Goal: Transaction & Acquisition: Purchase product/service

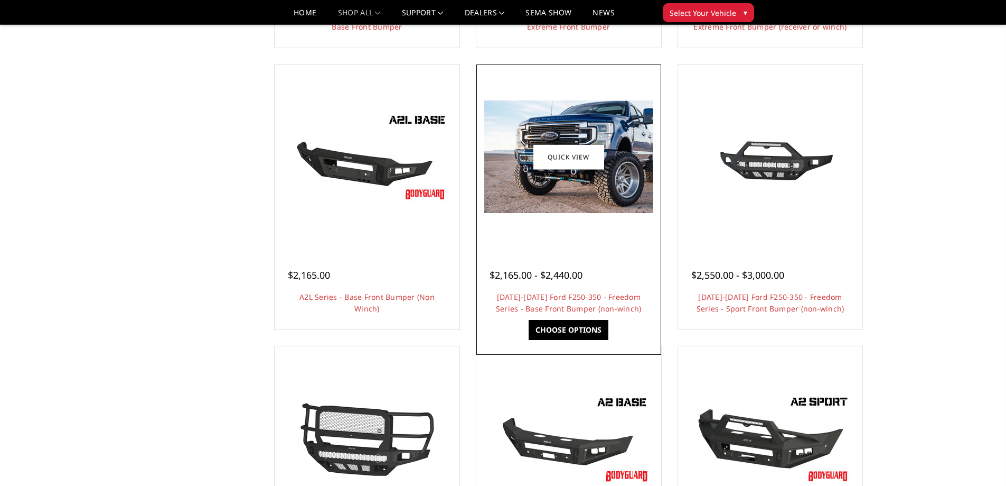
scroll to position [343, 0]
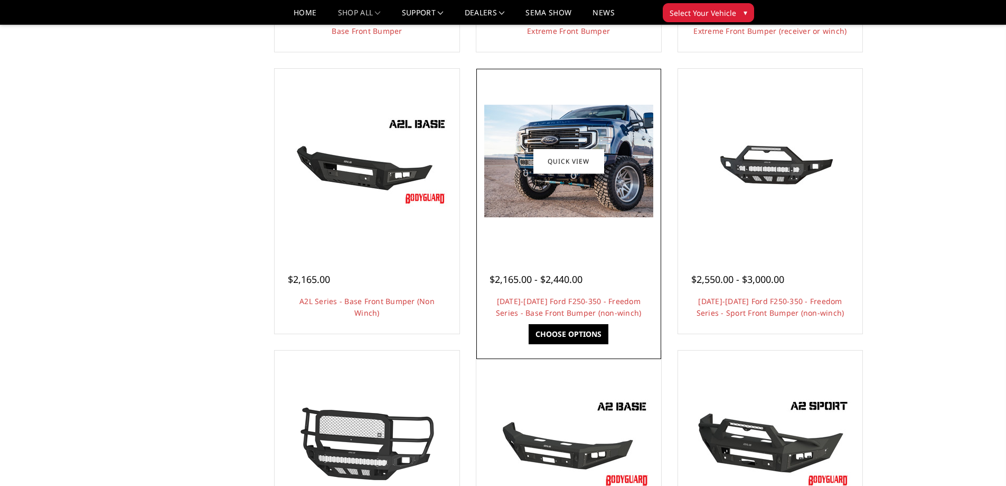
click at [586, 199] on img at bounding box center [568, 161] width 169 height 113
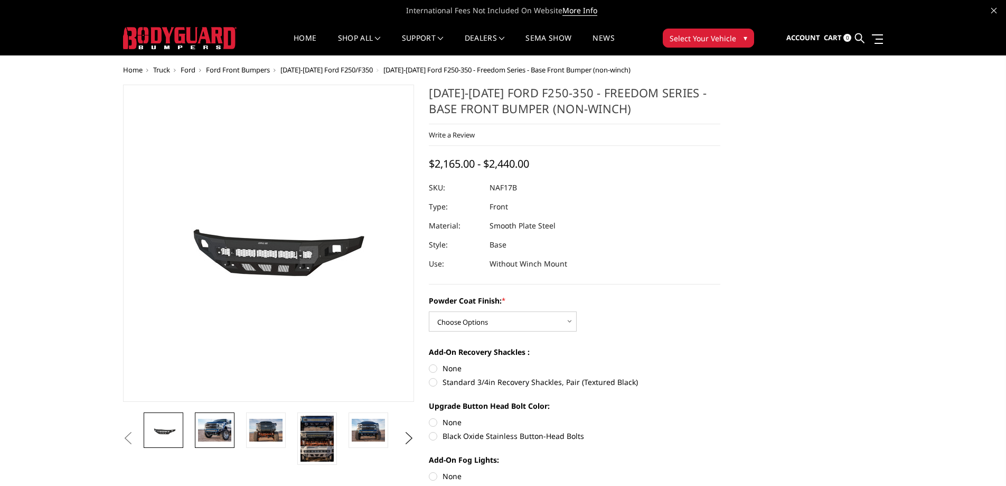
click at [214, 435] on img at bounding box center [214, 429] width 33 height 22
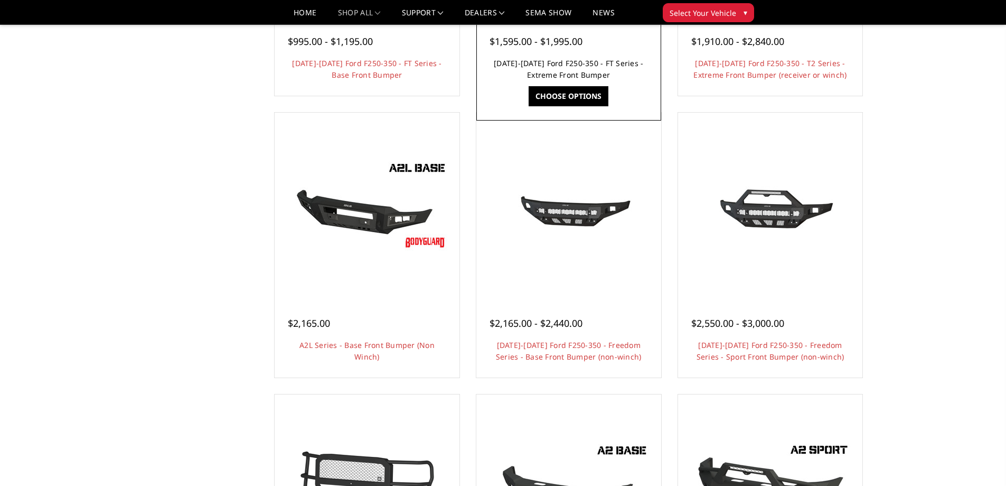
scroll to position [291, 0]
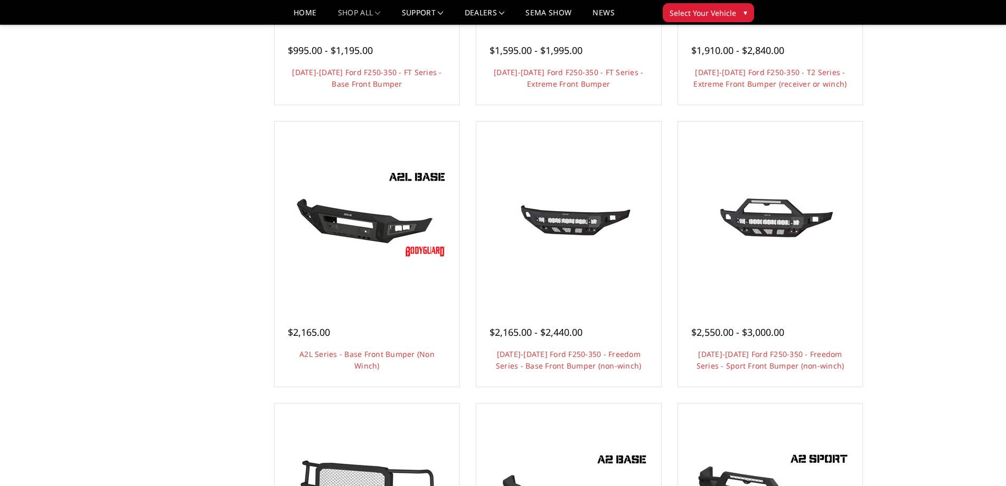
click at [675, 19] on button "Select Your Vehicle ▾" at bounding box center [708, 12] width 91 height 19
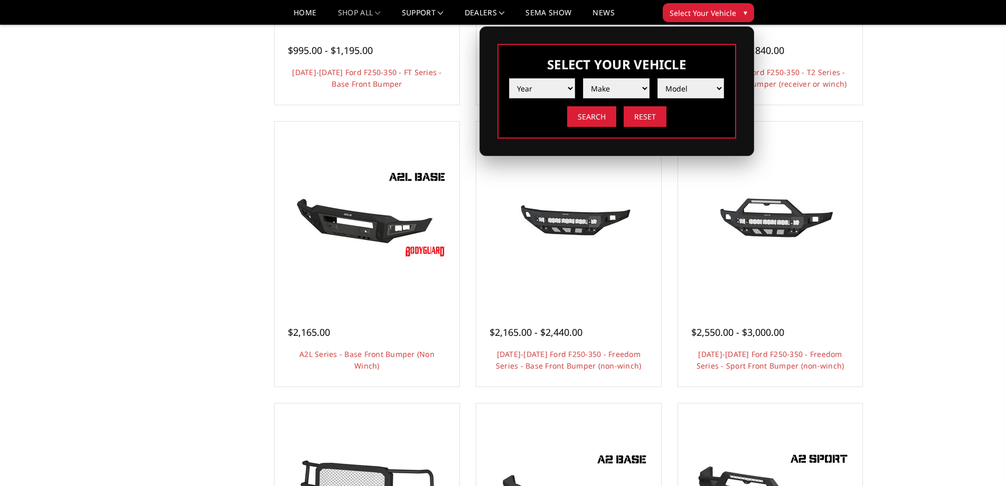
click at [552, 88] on select "Year 2025 2024 2023 2022 2021 2020 2019 2018 2017 2016 2015 2014 2013 2012 2011…" at bounding box center [542, 88] width 67 height 20
select select "yr_2025"
click at [509, 78] on select "Year 2025 2024 2023 2022 2021 2020 2019 2018 2017 2016 2015 2014 2013 2012 2011…" at bounding box center [542, 88] width 67 height 20
click at [612, 89] on select "Make Chevrolet Ford GMC Ram Toyota" at bounding box center [616, 88] width 67 height 20
select select "mk_ford"
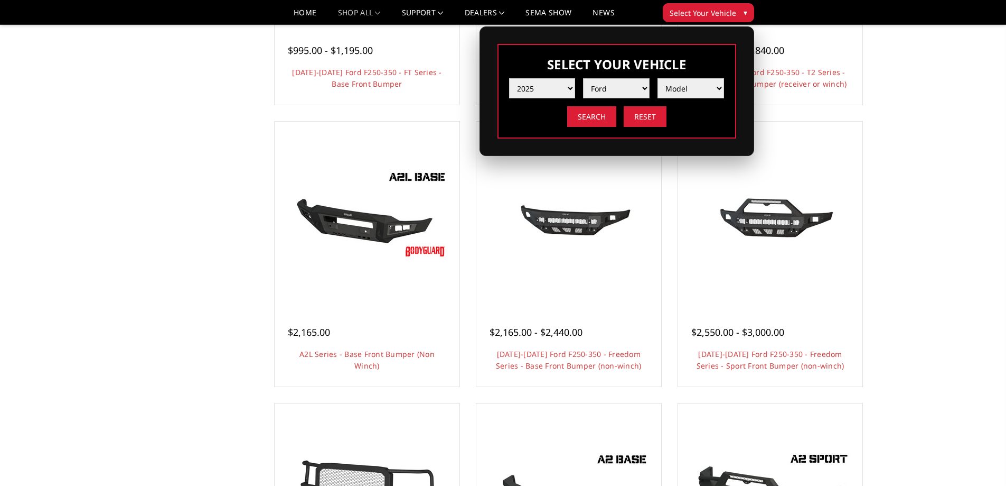
click at [583, 78] on select "Make Chevrolet Ford GMC Ram Toyota" at bounding box center [616, 88] width 67 height 20
click at [684, 89] on select "Model F150 F150 Raptor F250 / F350 F450 F550" at bounding box center [691, 88] width 67 height 20
select select "md_f250-f350"
click at [658, 78] on select "Model F150 F150 Raptor F250 / F350 F450 F550" at bounding box center [691, 88] width 67 height 20
click at [591, 115] on input "Search" at bounding box center [591, 116] width 49 height 21
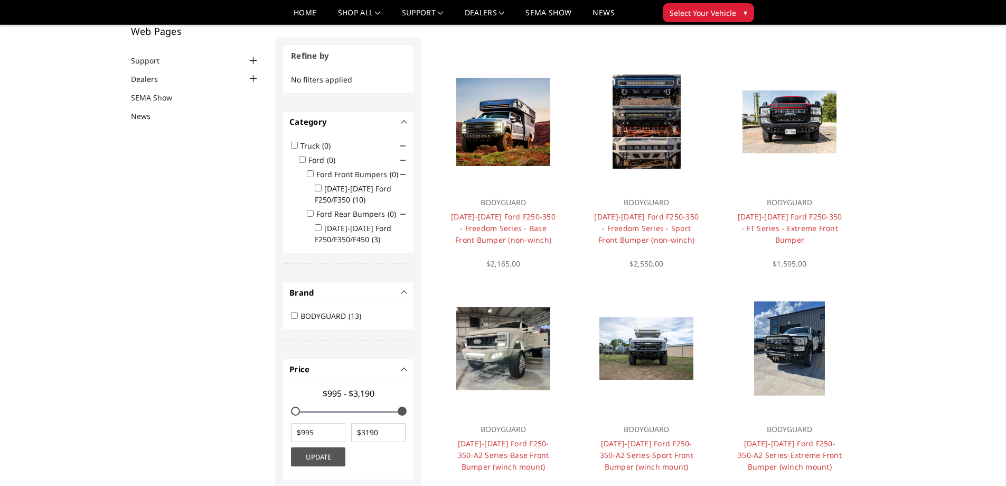
scroll to position [58, 0]
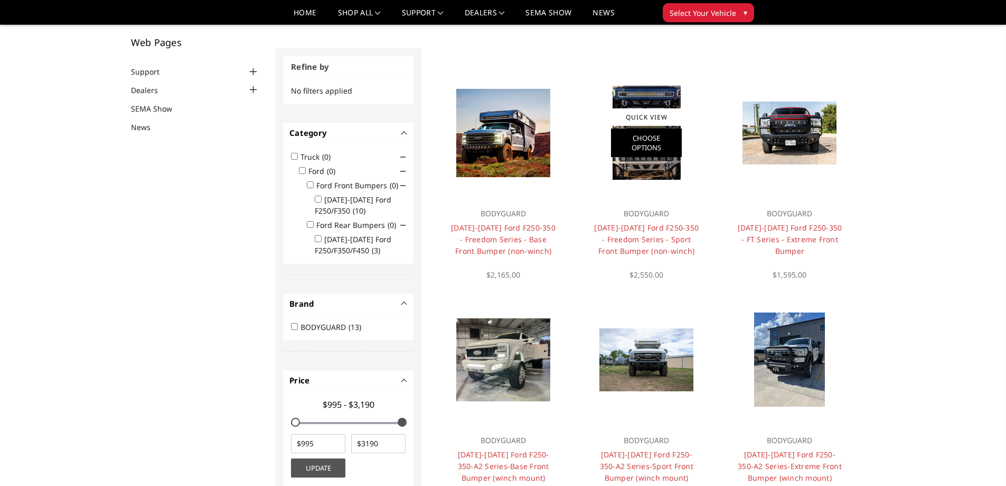
click at [650, 146] on link "Choose Options" at bounding box center [646, 142] width 71 height 29
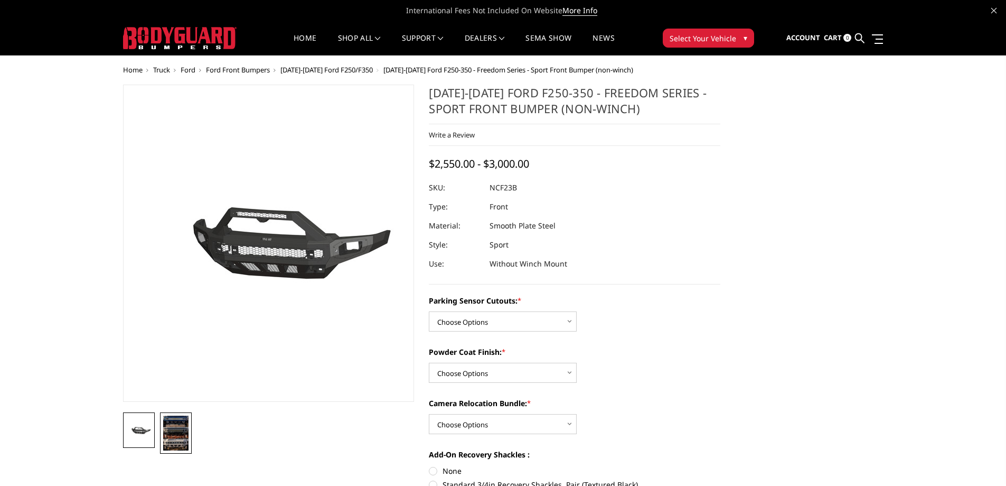
click at [188, 440] on img at bounding box center [175, 432] width 25 height 35
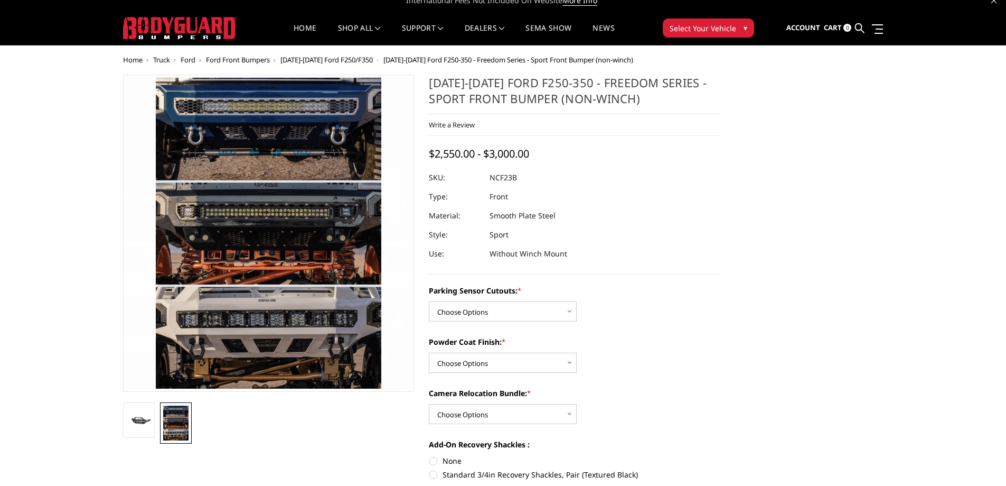
scroll to position [13, 0]
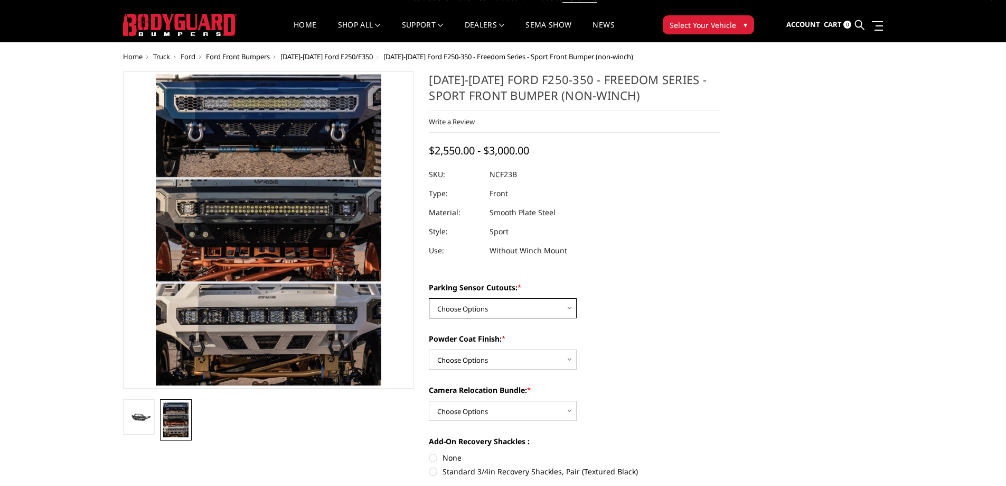
click at [513, 312] on select "Choose Options No - Without Parking Sensor Cutouts Yes - With Parking Sensor Cu…" at bounding box center [503, 308] width 148 height 20
select select "2571"
click at [429, 298] on select "Choose Options No - Without Parking Sensor Cutouts Yes - With Parking Sensor Cu…" at bounding box center [503, 308] width 148 height 20
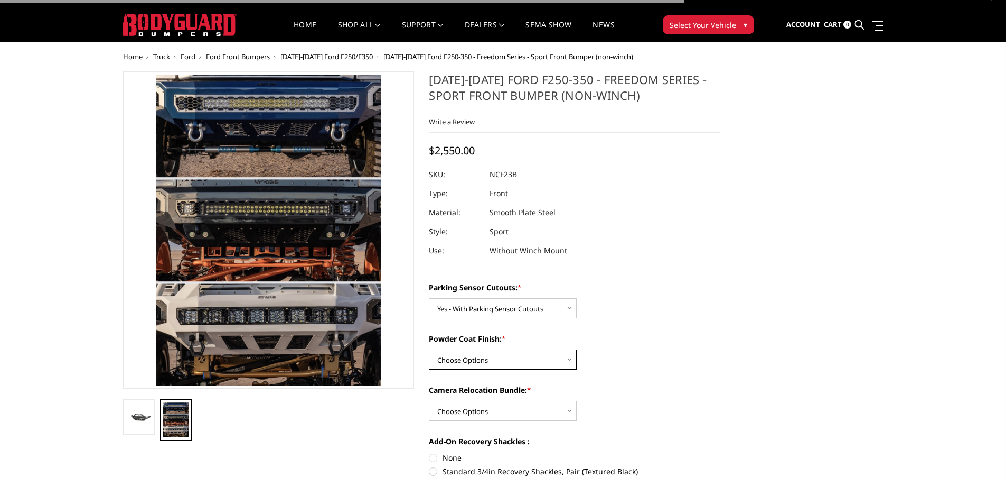
click at [509, 353] on select "Choose Options Bare Metal Textured Black Powder Coat" at bounding box center [503, 359] width 148 height 20
select select "2573"
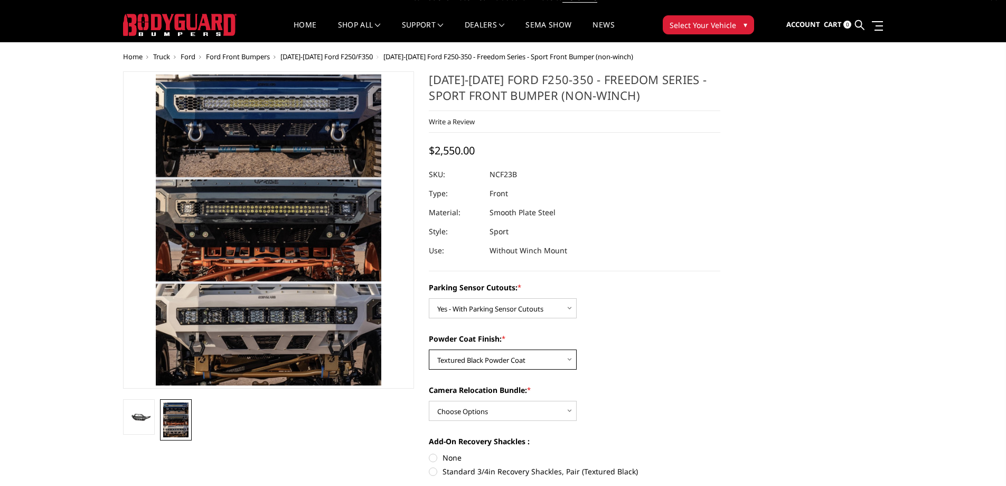
click at [429, 349] on select "Choose Options Bare Metal Textured Black Powder Coat" at bounding box center [503, 359] width 148 height 20
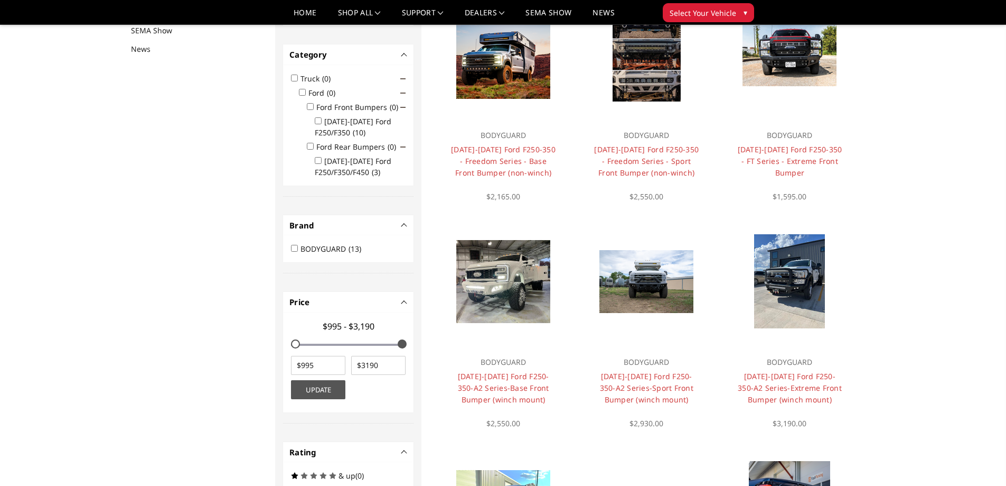
scroll to position [137, 0]
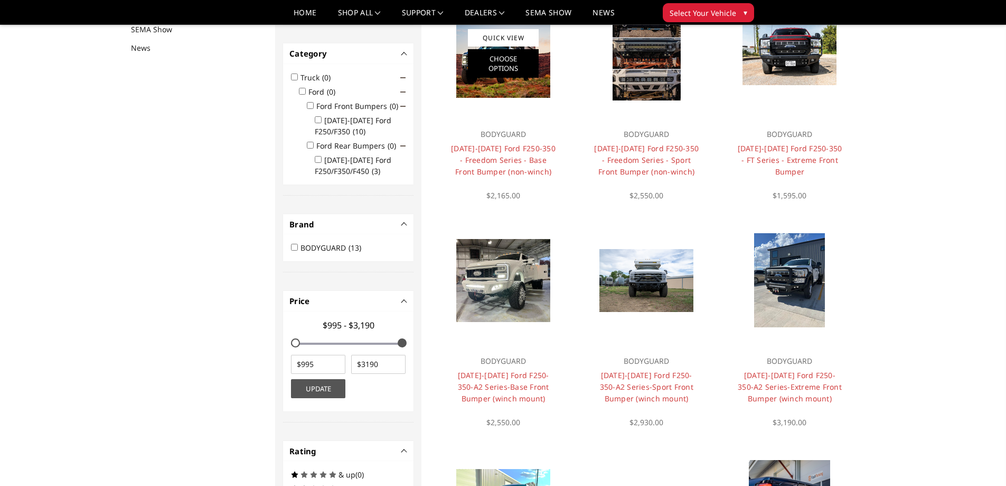
click at [494, 62] on link "Choose Options" at bounding box center [503, 63] width 71 height 29
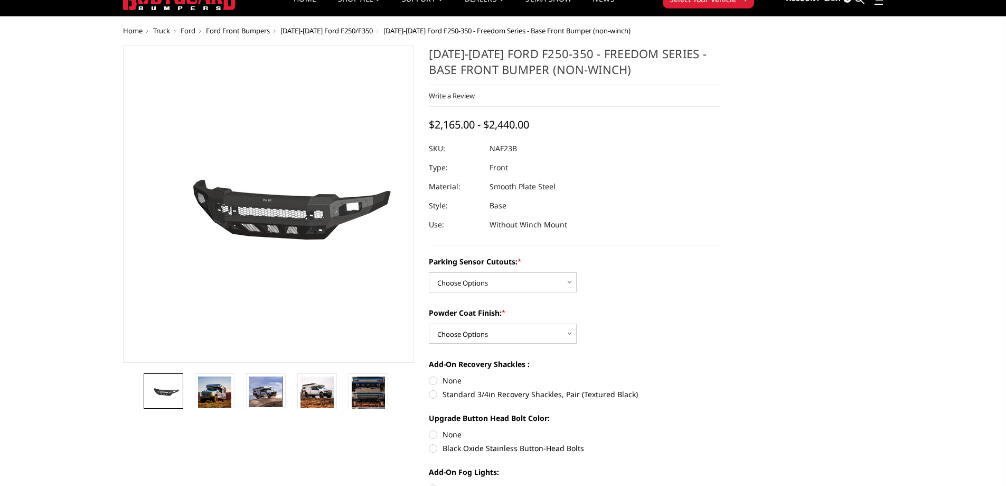
scroll to position [40, 0]
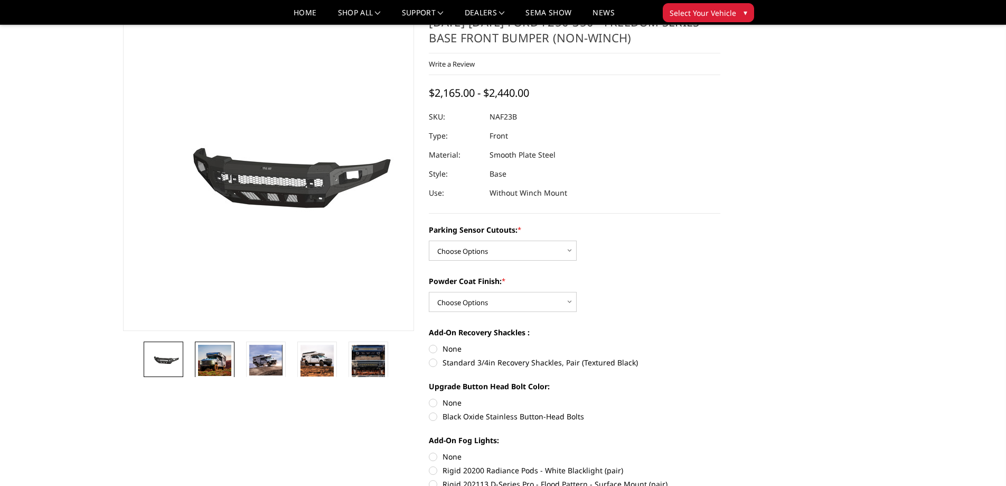
click at [222, 356] on img at bounding box center [214, 359] width 33 height 31
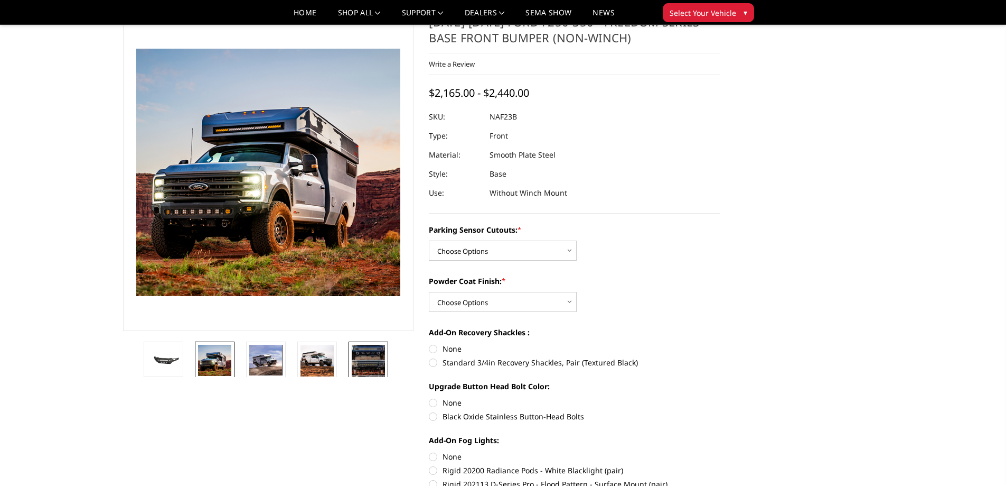
click at [373, 355] on img at bounding box center [368, 367] width 33 height 46
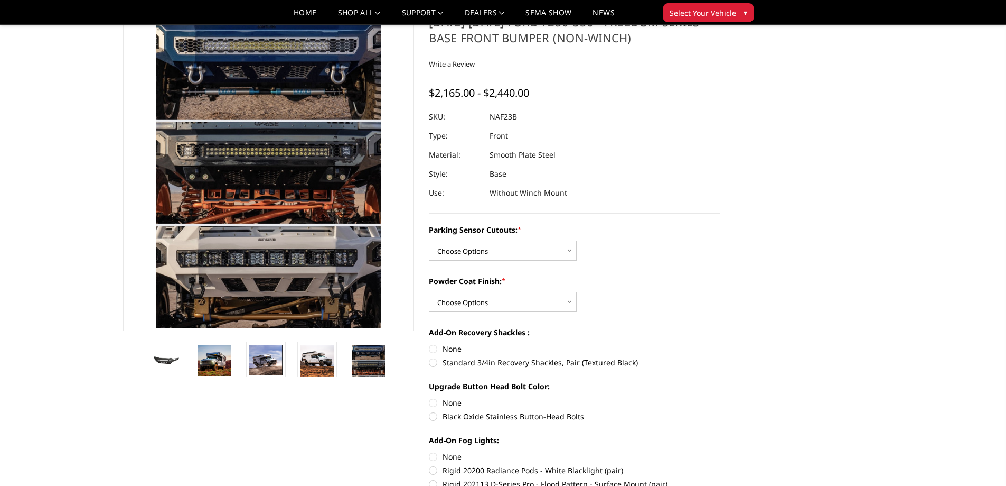
scroll to position [26, 0]
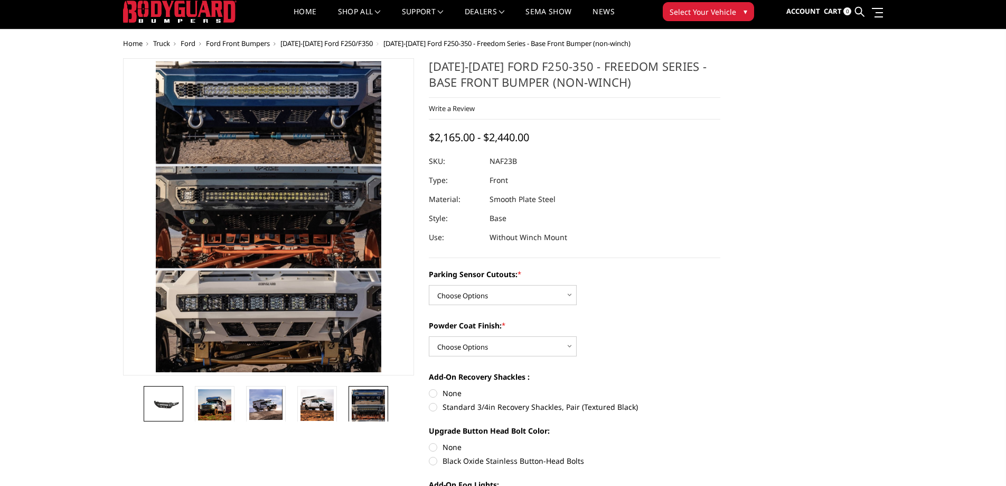
click at [180, 405] on img at bounding box center [163, 403] width 33 height 15
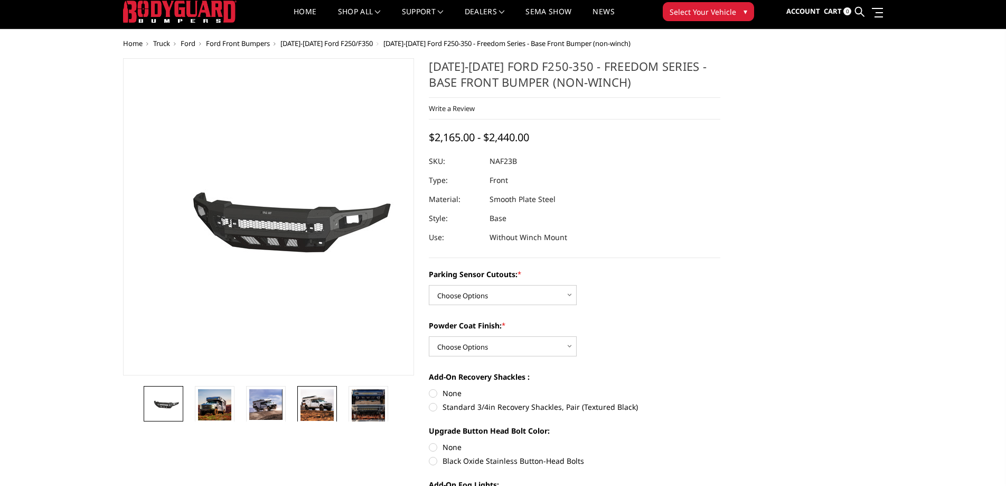
click at [305, 398] on img at bounding box center [317, 405] width 33 height 32
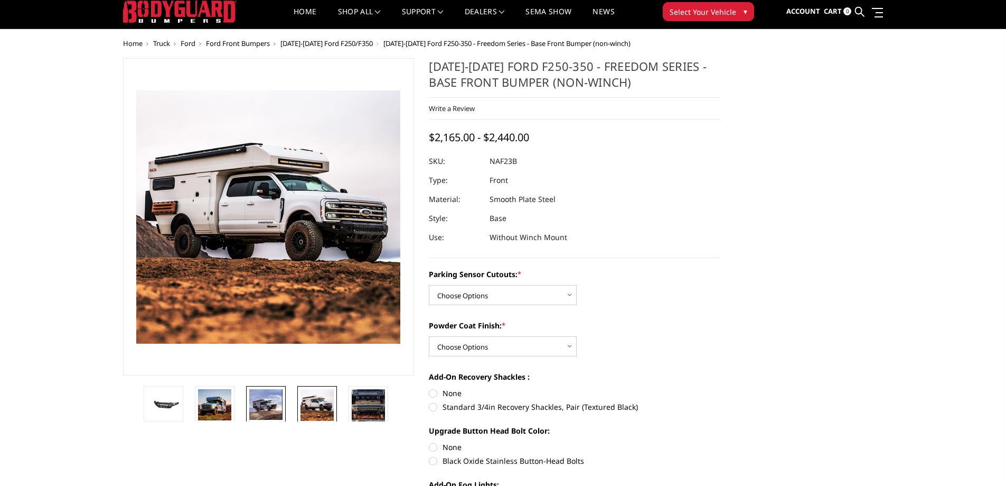
click at [272, 407] on img at bounding box center [265, 404] width 33 height 31
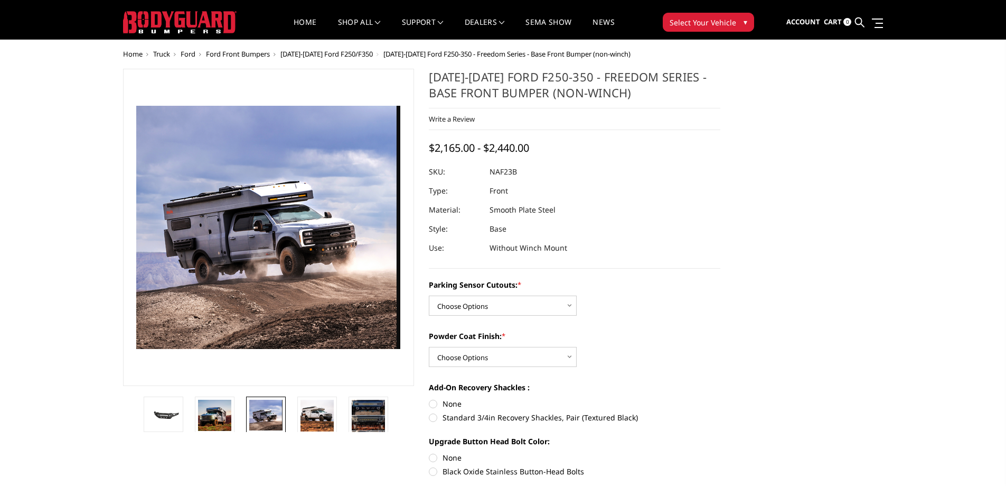
scroll to position [13, 0]
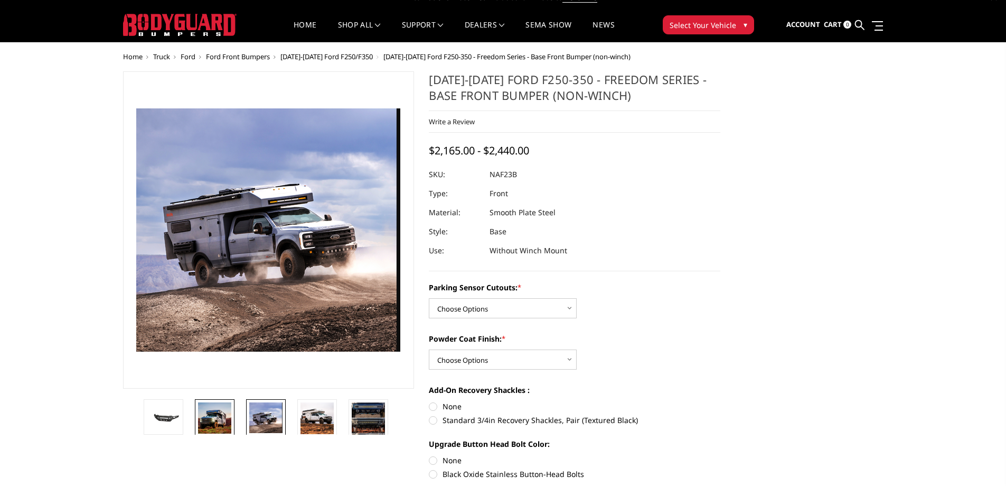
click at [221, 419] on img at bounding box center [214, 417] width 33 height 31
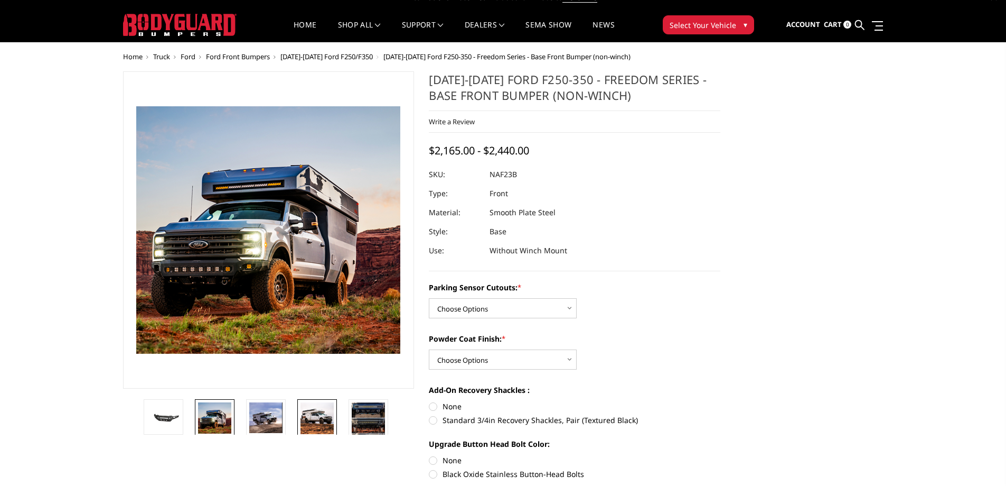
click at [318, 416] on img at bounding box center [317, 418] width 33 height 32
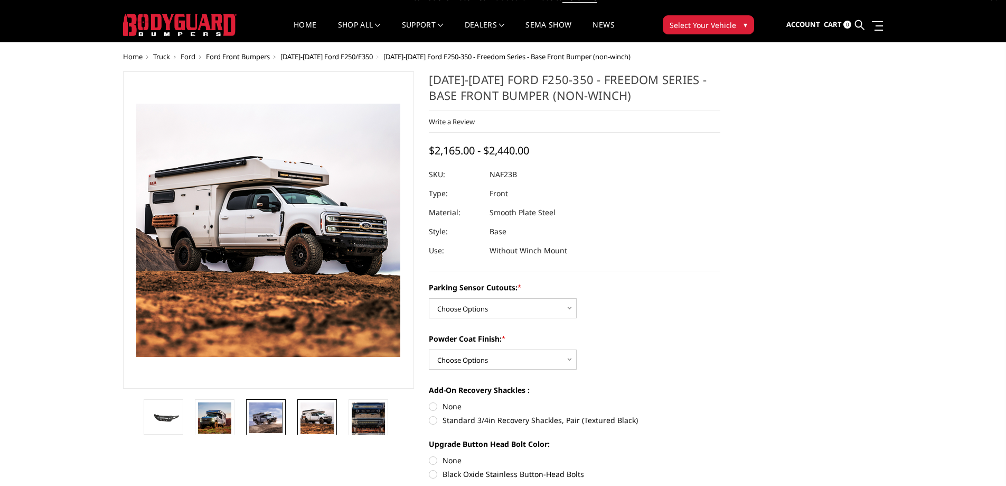
click at [272, 418] on img at bounding box center [265, 417] width 33 height 31
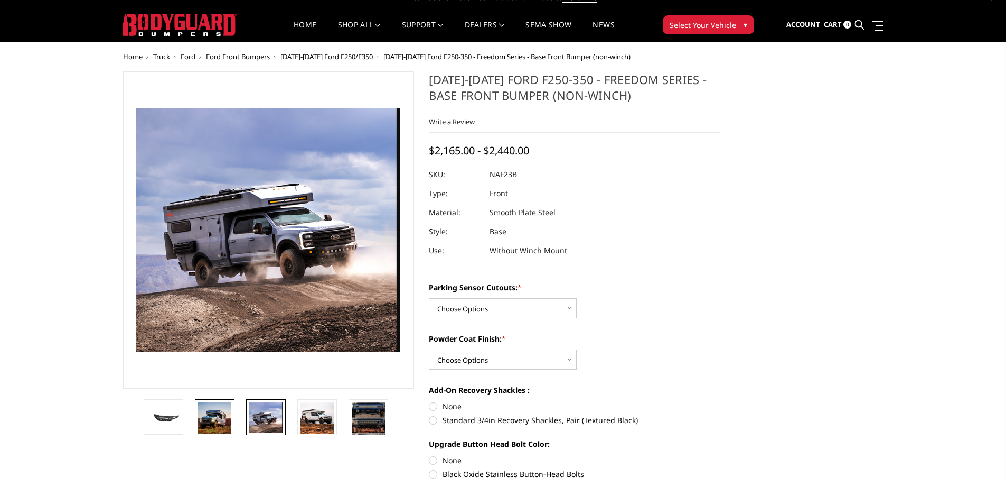
drag, startPoint x: 237, startPoint y: 425, endPoint x: 228, endPoint y: 424, distance: 9.1
click at [236, 425] on li at bounding box center [218, 416] width 51 height 35
click at [221, 421] on img at bounding box center [214, 417] width 33 height 31
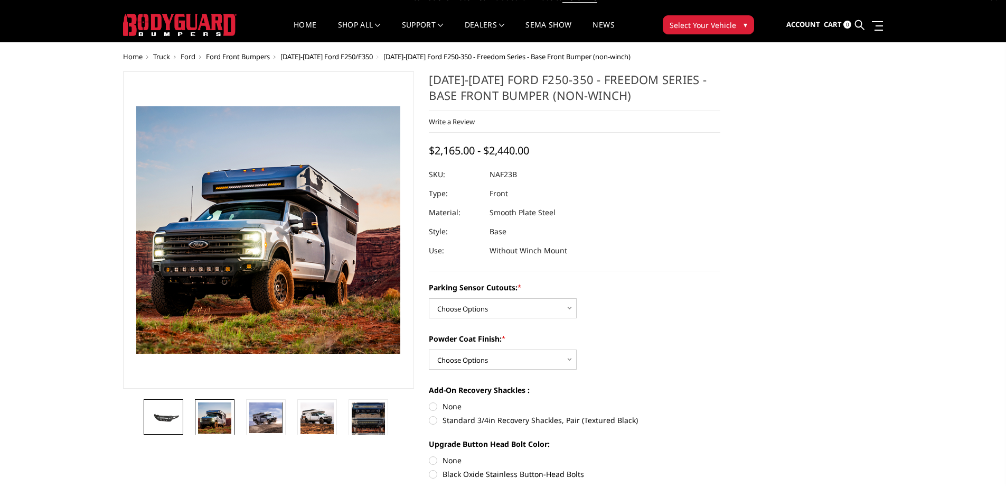
click at [167, 411] on img at bounding box center [163, 416] width 33 height 15
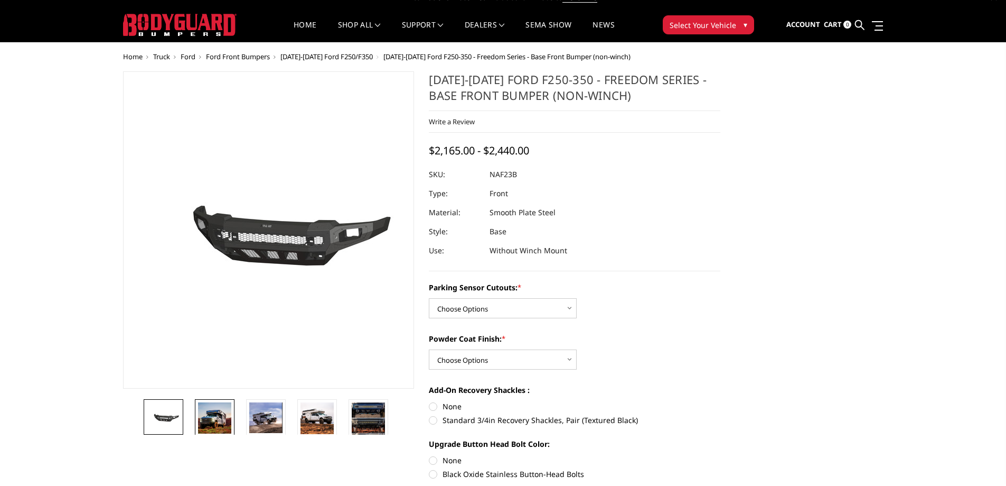
click at [214, 420] on img at bounding box center [214, 417] width 33 height 31
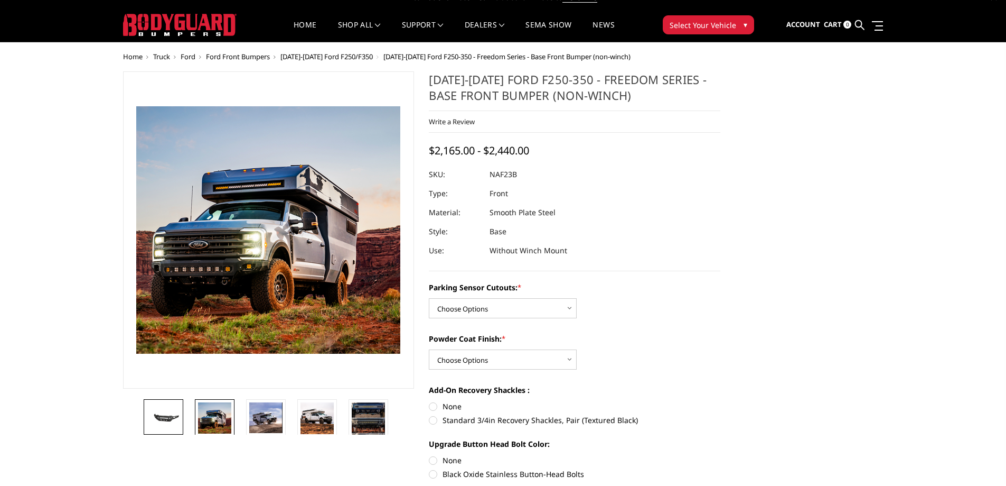
click at [173, 418] on img at bounding box center [163, 416] width 33 height 15
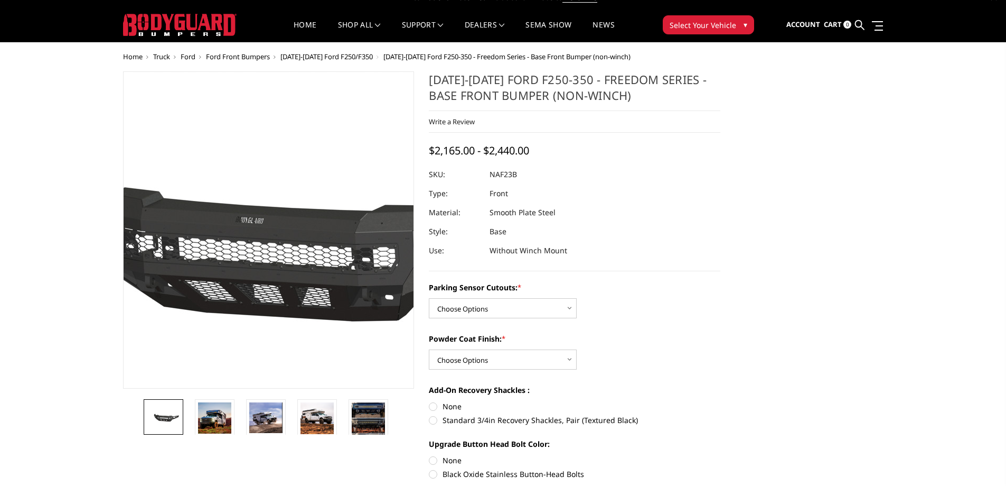
click at [279, 254] on img at bounding box center [256, 230] width 676 height 316
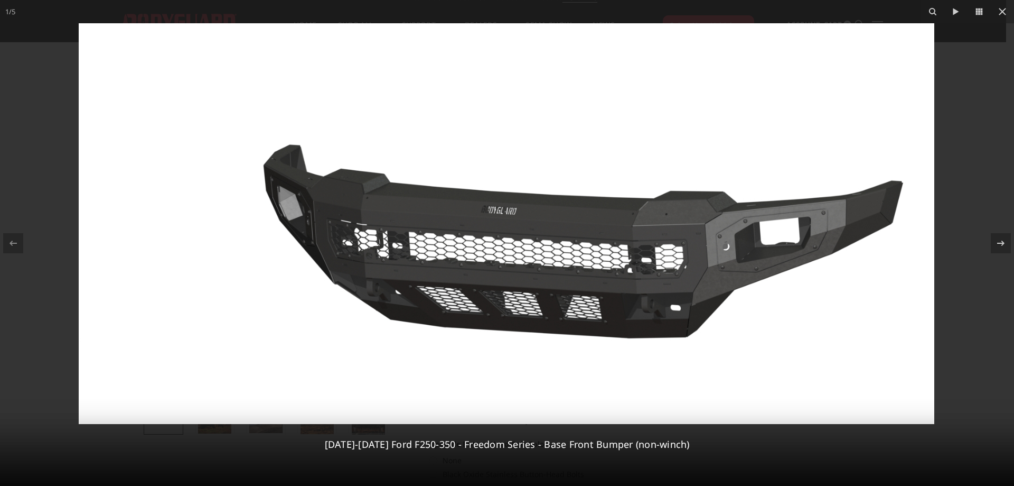
click at [517, 202] on img at bounding box center [507, 223] width 856 height 400
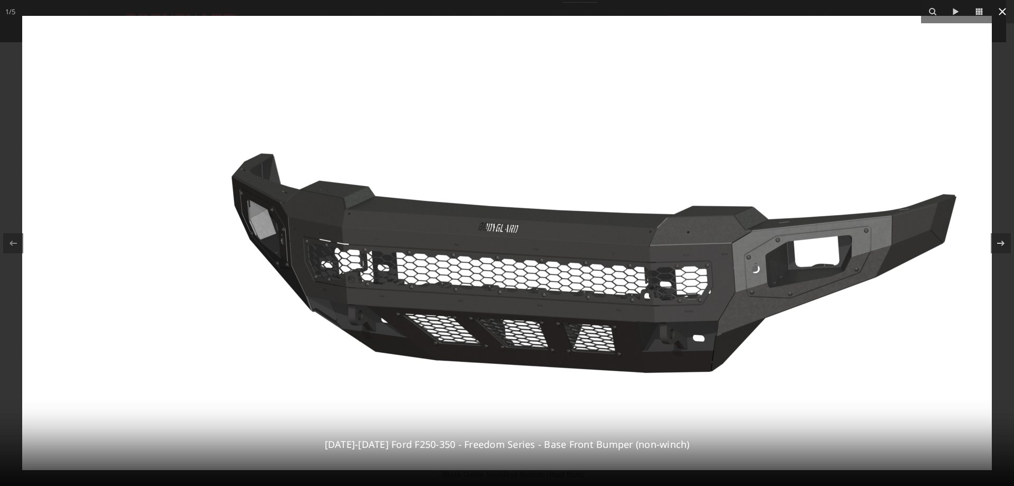
click at [1004, 14] on icon at bounding box center [1002, 11] width 13 height 13
